Goal: Task Accomplishment & Management: Manage account settings

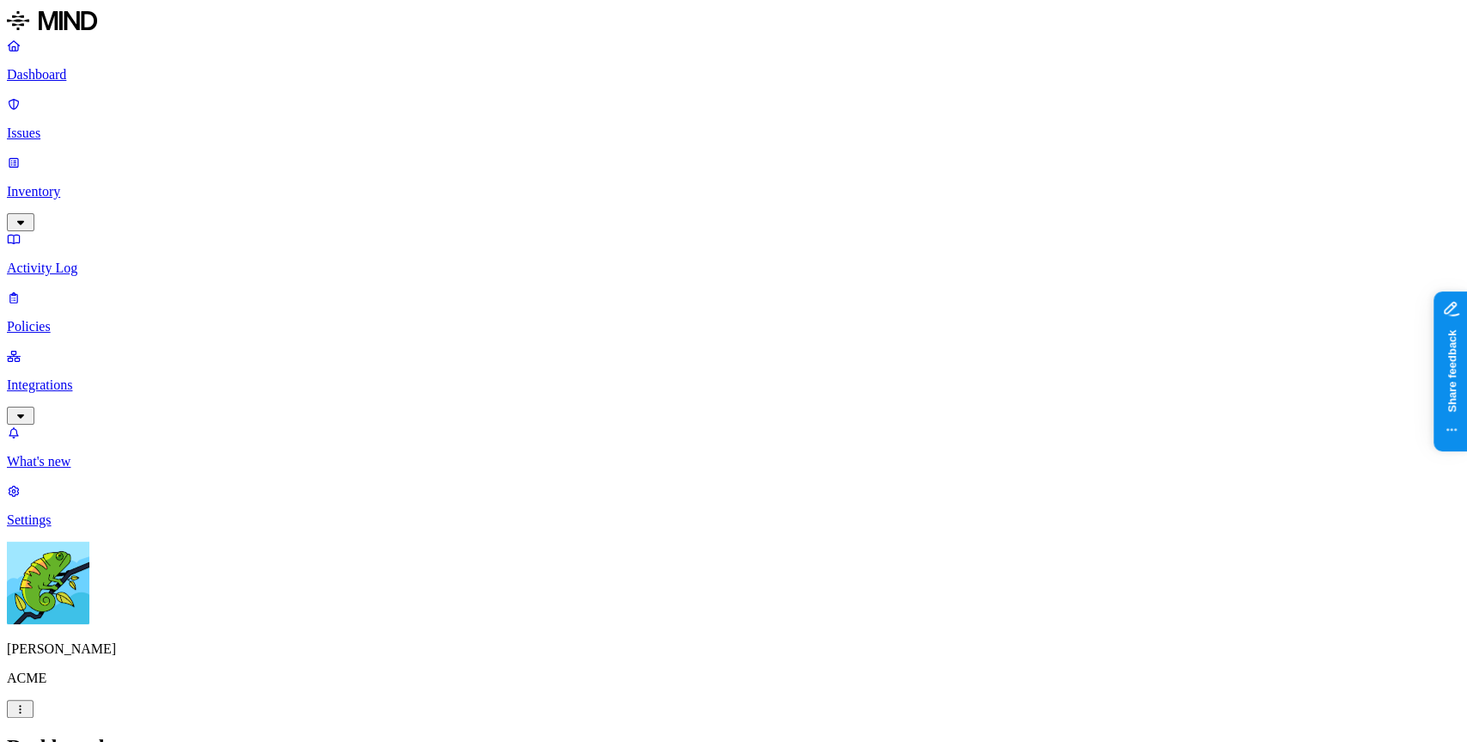
click at [88, 290] on link "Policies" at bounding box center [733, 312] width 1453 height 45
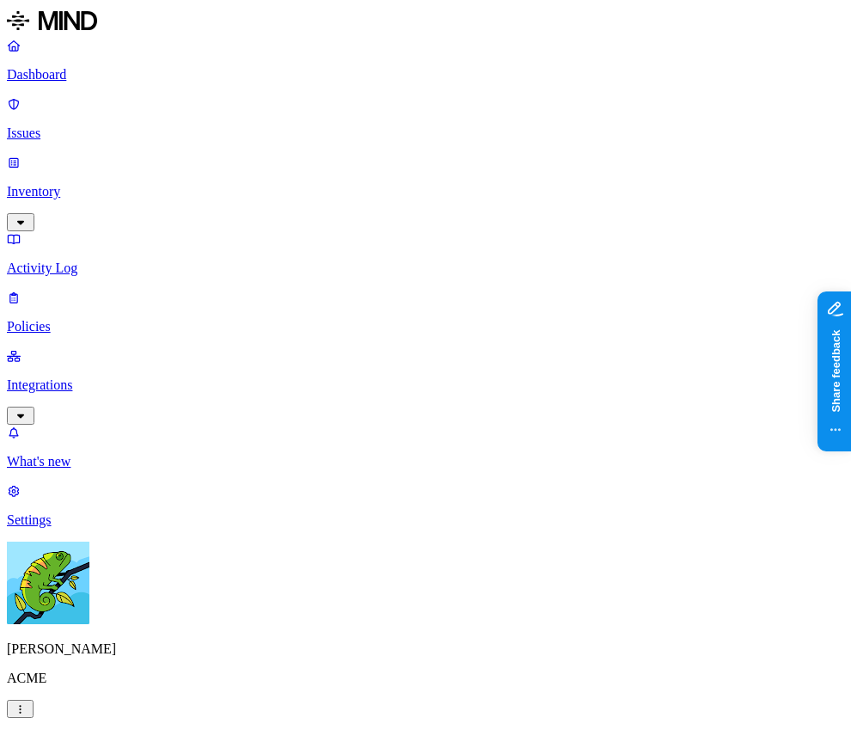
scroll to position [895, 0]
